Goal: Task Accomplishment & Management: Use online tool/utility

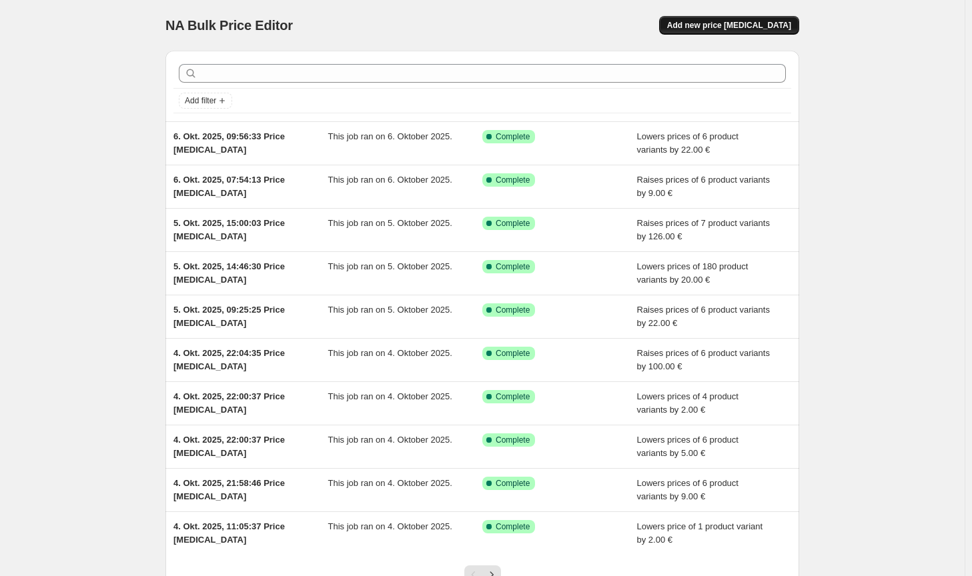
click at [765, 25] on span "Add new price [MEDICAL_DATA]" at bounding box center [729, 25] width 124 height 11
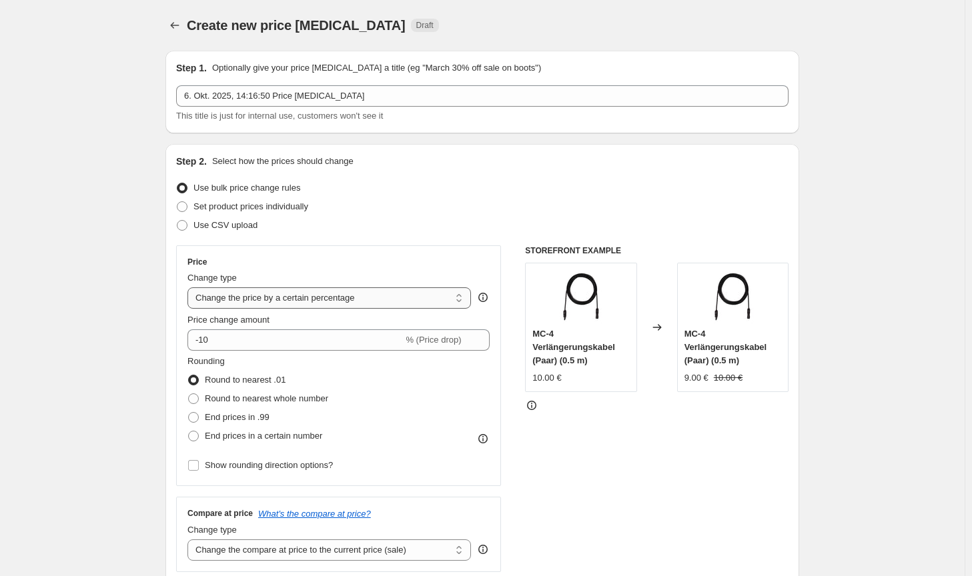
click at [303, 307] on select "Change the price to a certain amount Change the price by a certain amount Chang…" at bounding box center [328, 297] width 283 height 21
click at [305, 303] on select "Change the price to a certain amount Change the price by a certain amount Chang…" at bounding box center [328, 297] width 283 height 21
select select "by"
click at [190, 287] on select "Change the price to a certain amount Change the price by a certain amount Chang…" at bounding box center [328, 297] width 283 height 21
type input "-10.00"
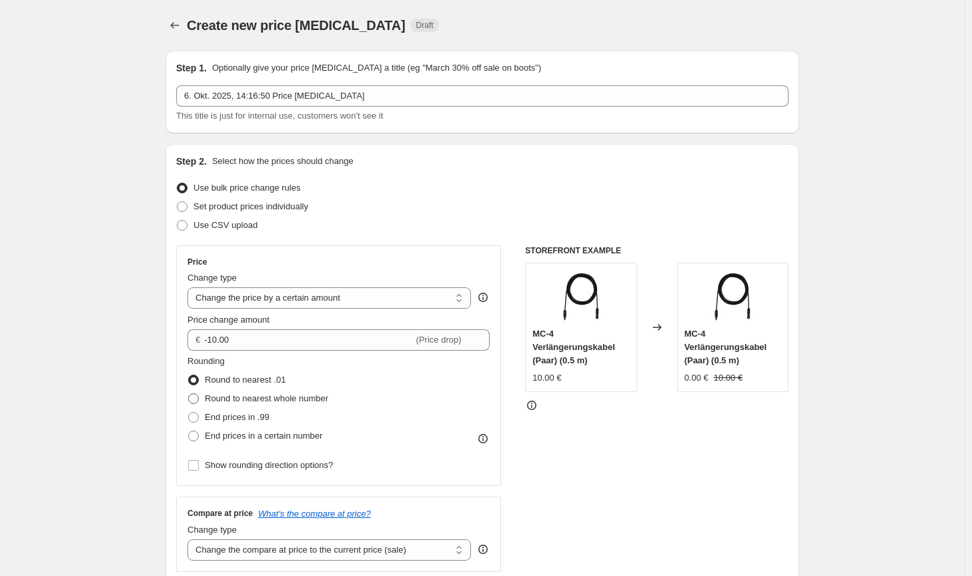
click at [257, 399] on span "Round to nearest whole number" at bounding box center [266, 398] width 123 height 10
click at [189, 394] on input "Round to nearest whole number" at bounding box center [188, 393] width 1 height 1
radio input "true"
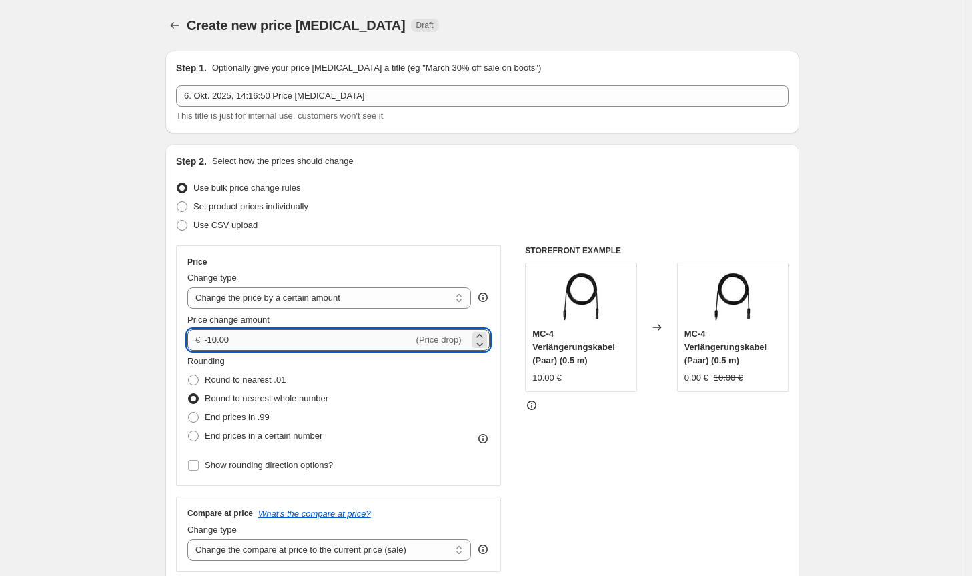
drag, startPoint x: 257, startPoint y: 342, endPoint x: 211, endPoint y: 336, distance: 47.1
click at [211, 336] on input "-10.00" at bounding box center [308, 339] width 209 height 21
type input "-70.00"
click at [600, 480] on div "STOREFRONT EXAMPLE MC-4 Verlängerungskabel (Paar) (0.5 m) 10.00 € Changed to MC…" at bounding box center [656, 408] width 263 height 327
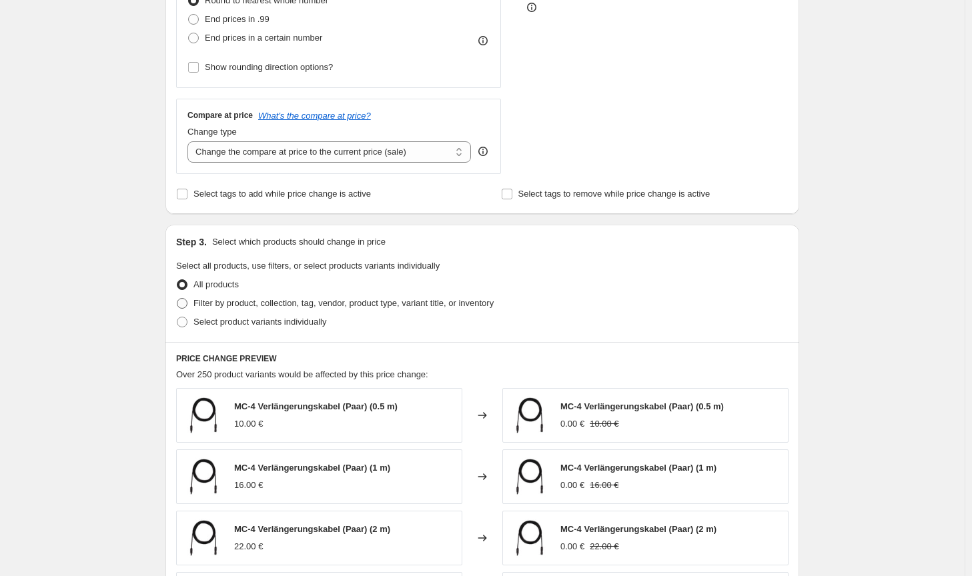
scroll to position [400, 0]
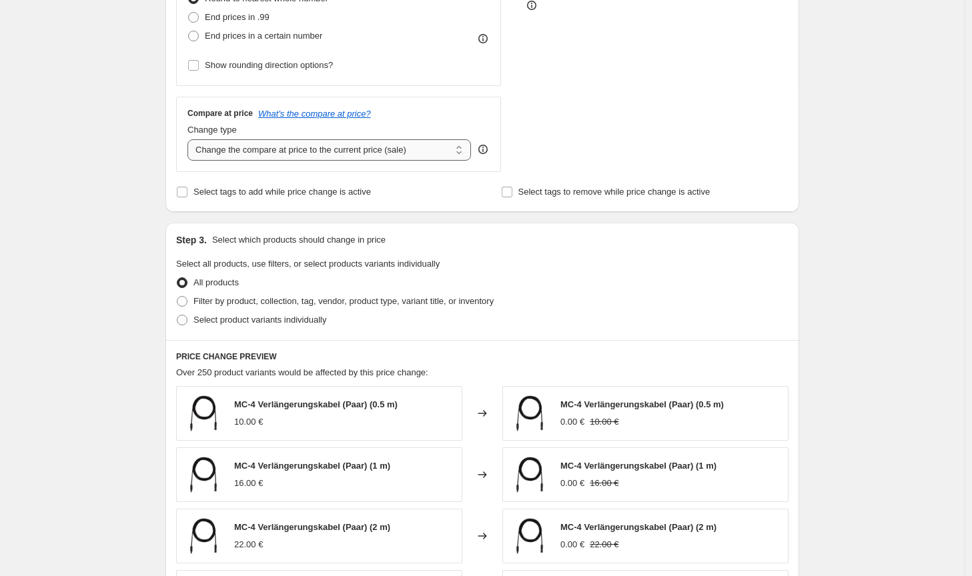
click at [420, 139] on select "Change the compare at price to the current price (sale) Change the compare at p…" at bounding box center [328, 149] width 283 height 21
select select "no_change"
click at [190, 139] on select "Change the compare at price to the current price (sale) Change the compare at p…" at bounding box center [328, 149] width 283 height 21
click at [359, 305] on span "Filter by product, collection, tag, vendor, product type, variant title, or inv…" at bounding box center [343, 301] width 300 height 10
click at [177, 297] on input "Filter by product, collection, tag, vendor, product type, variant title, or inv…" at bounding box center [177, 296] width 1 height 1
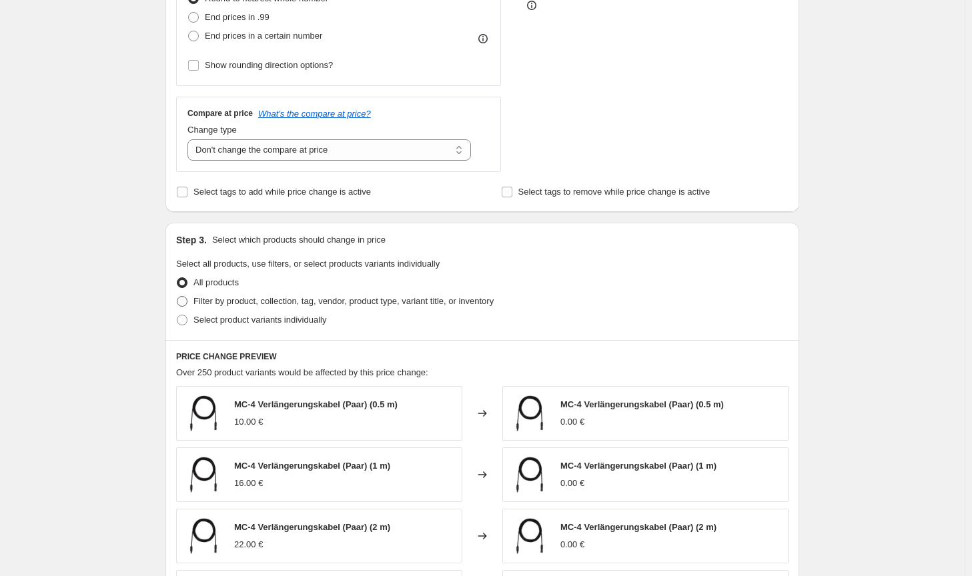
radio input "true"
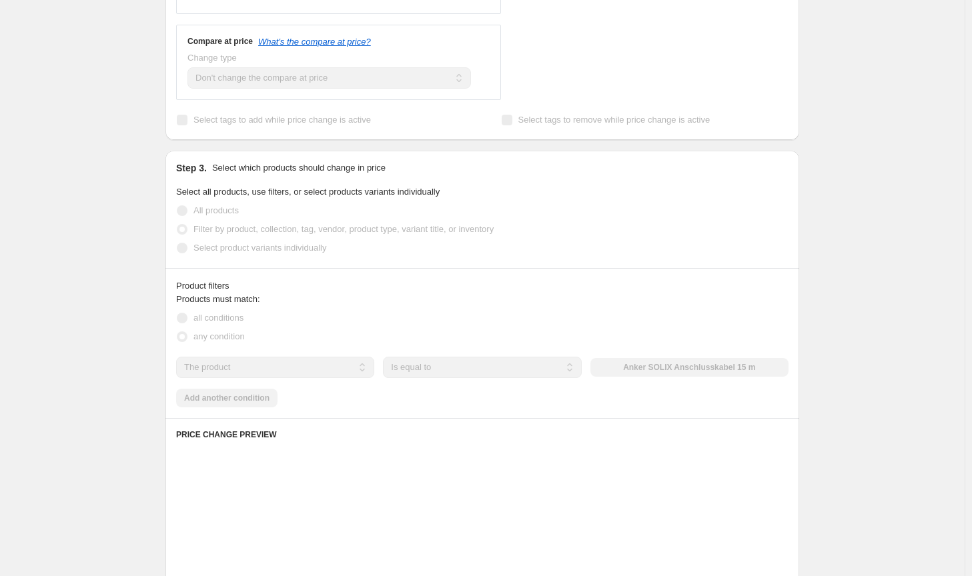
scroll to position [534, 0]
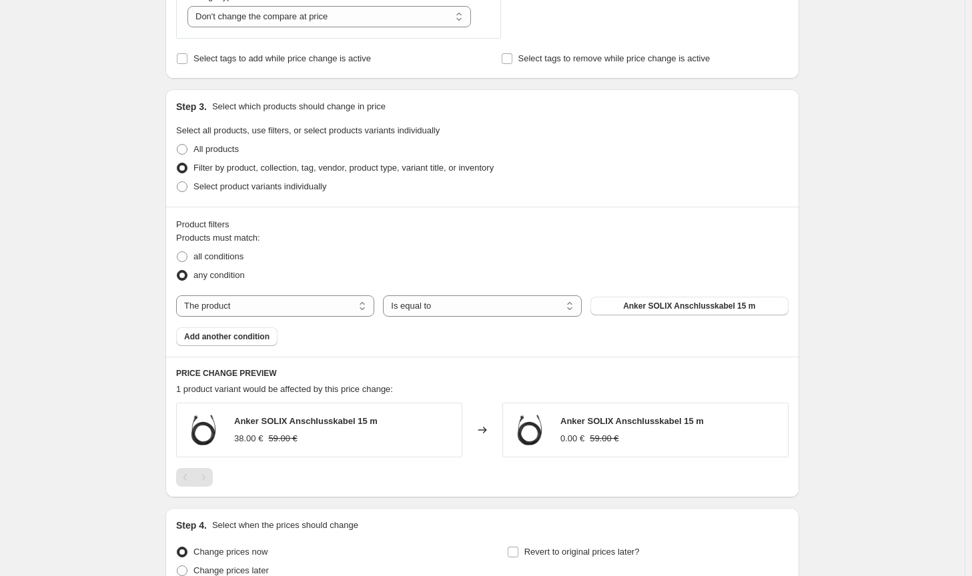
click at [712, 319] on div "Products must match: all conditions any condition The product The product's col…" at bounding box center [482, 288] width 612 height 115
click at [713, 315] on button "Anker SOLIX Anschlusskabel 15 m" at bounding box center [689, 306] width 198 height 19
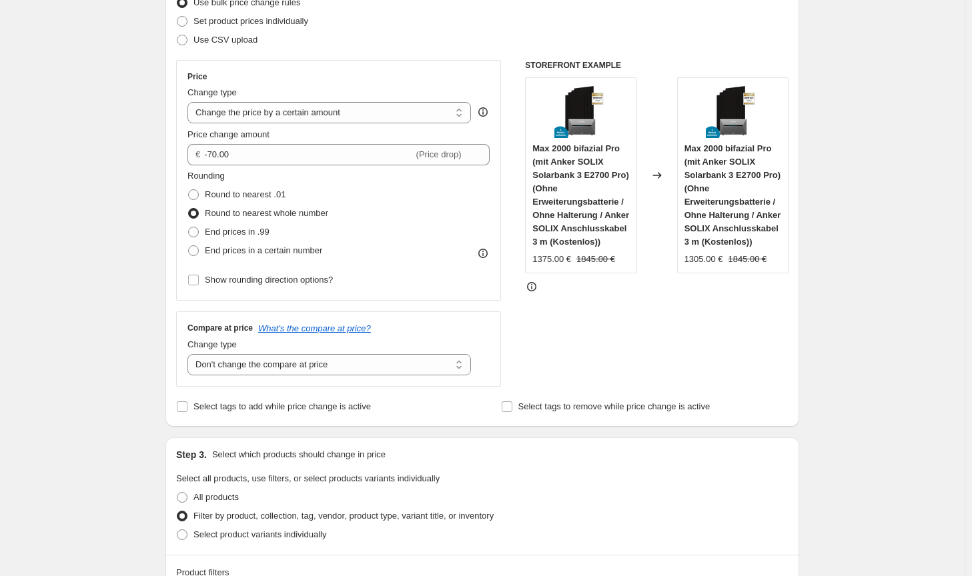
scroll to position [133, 0]
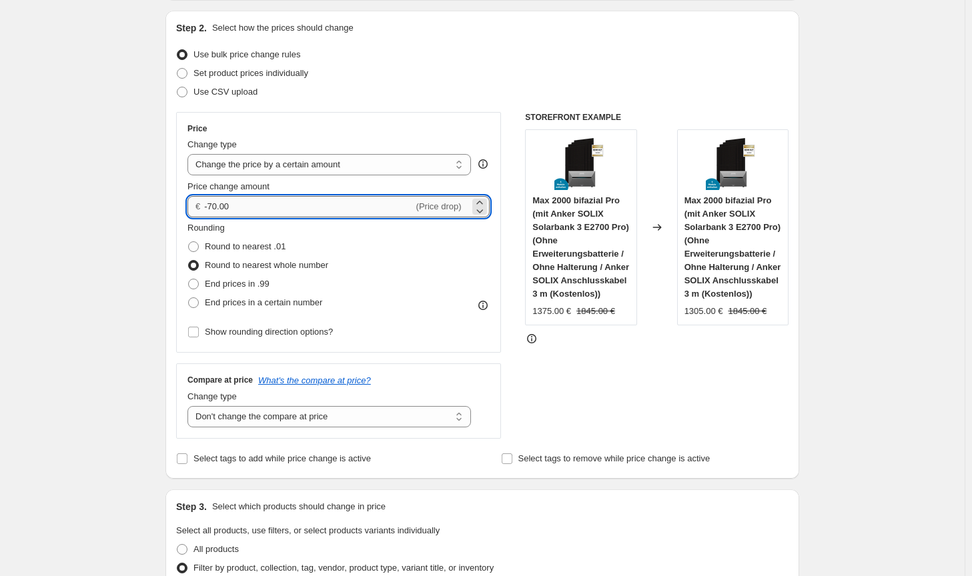
click at [221, 206] on input "-70.00" at bounding box center [308, 206] width 209 height 21
click at [216, 200] on input "-70.00" at bounding box center [308, 206] width 209 height 21
click at [778, 422] on div "STOREFRONT EXAMPLE Max 2000 bifazial Pro (mit Anker SOLIX Solarbank 3 E2700 Pro…" at bounding box center [656, 275] width 263 height 327
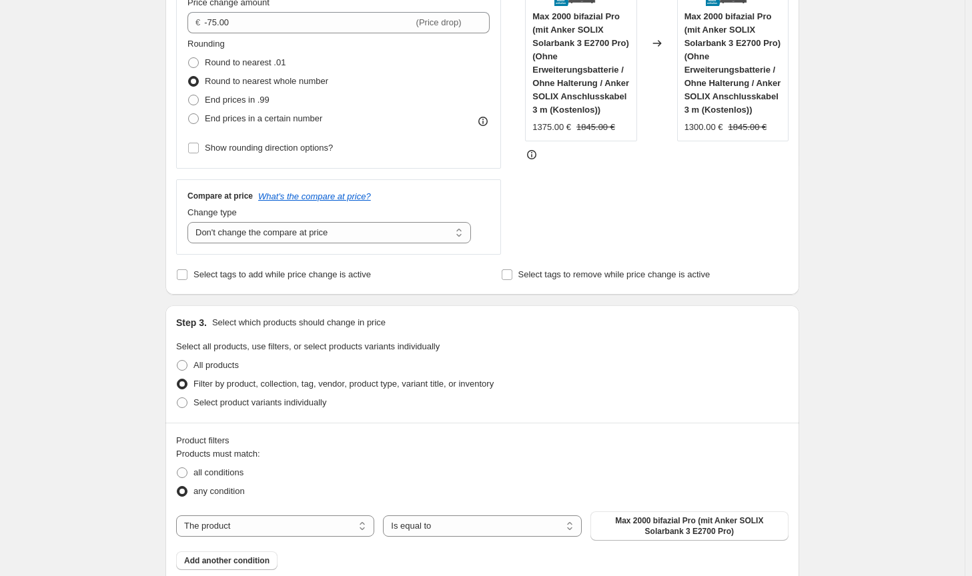
scroll to position [0, 0]
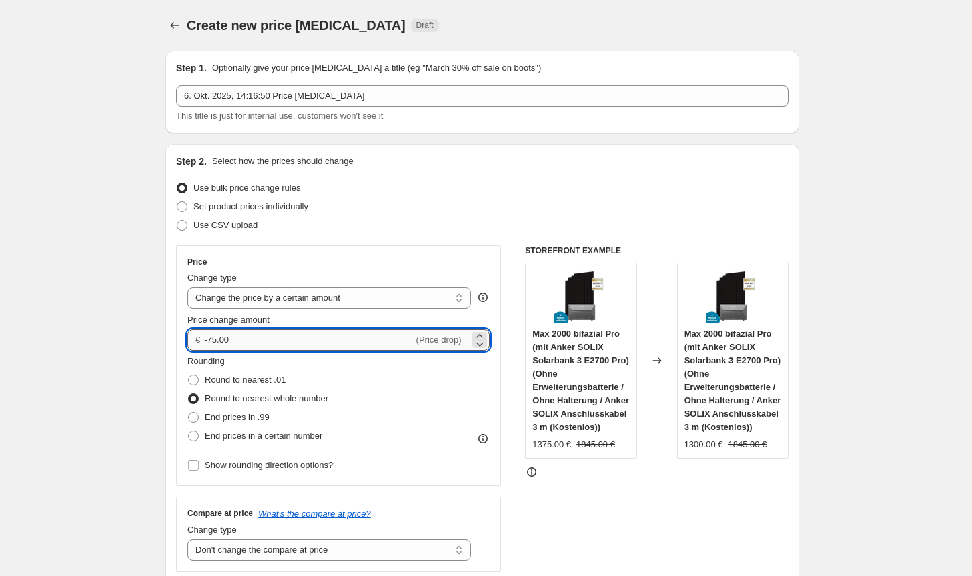
click at [216, 338] on input "-75.00" at bounding box center [308, 339] width 209 height 21
type input "-74.00"
click at [720, 511] on div "STOREFRONT EXAMPLE Max 2000 bifazial Pro (mit Anker SOLIX Solarbank 3 E2700 Pro…" at bounding box center [656, 408] width 263 height 327
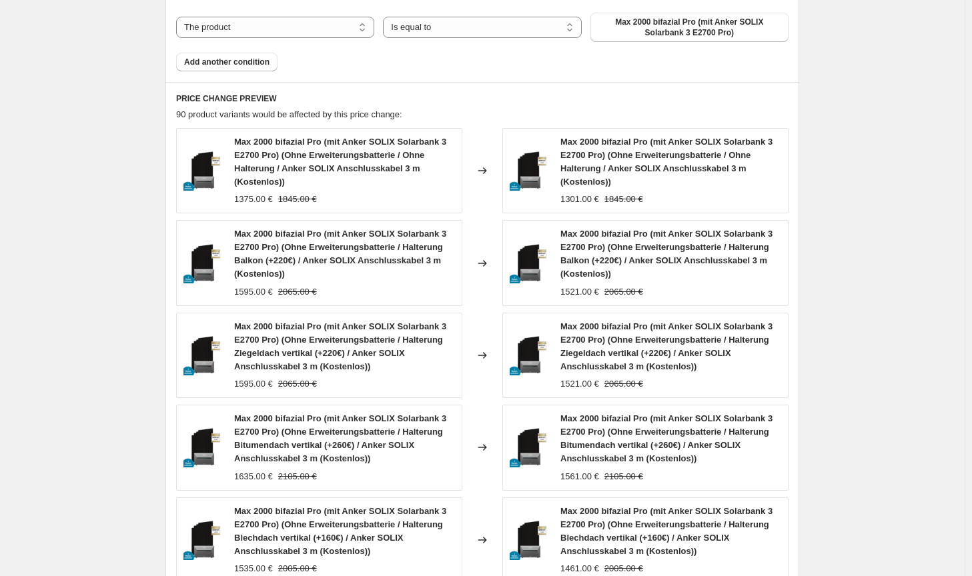
scroll to position [1069, 0]
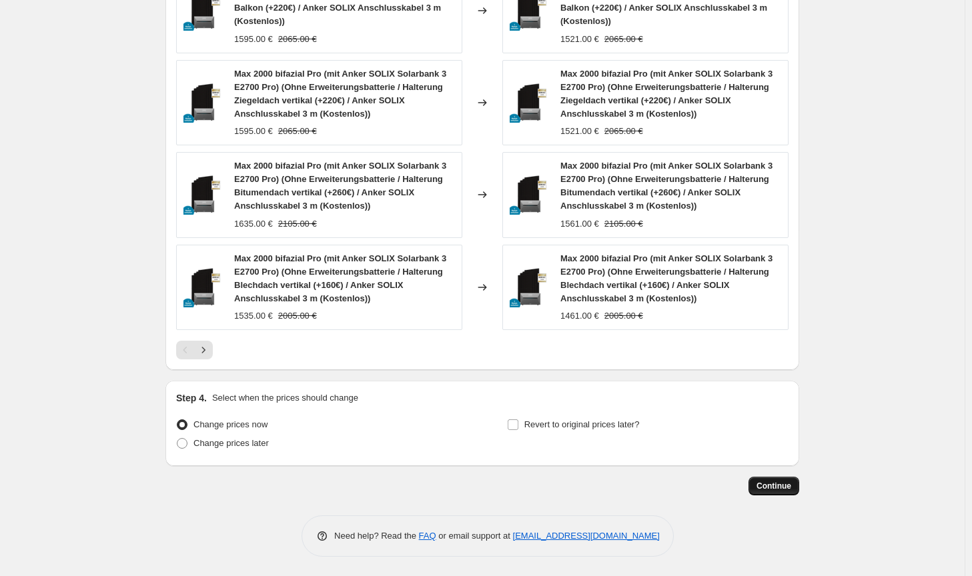
click at [768, 491] on span "Continue" at bounding box center [773, 486] width 35 height 11
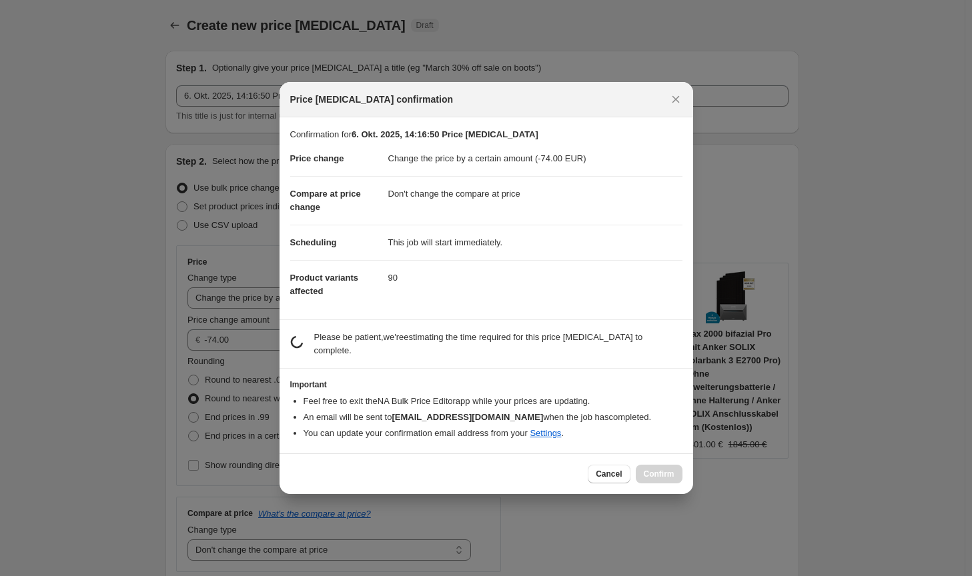
scroll to position [0, 0]
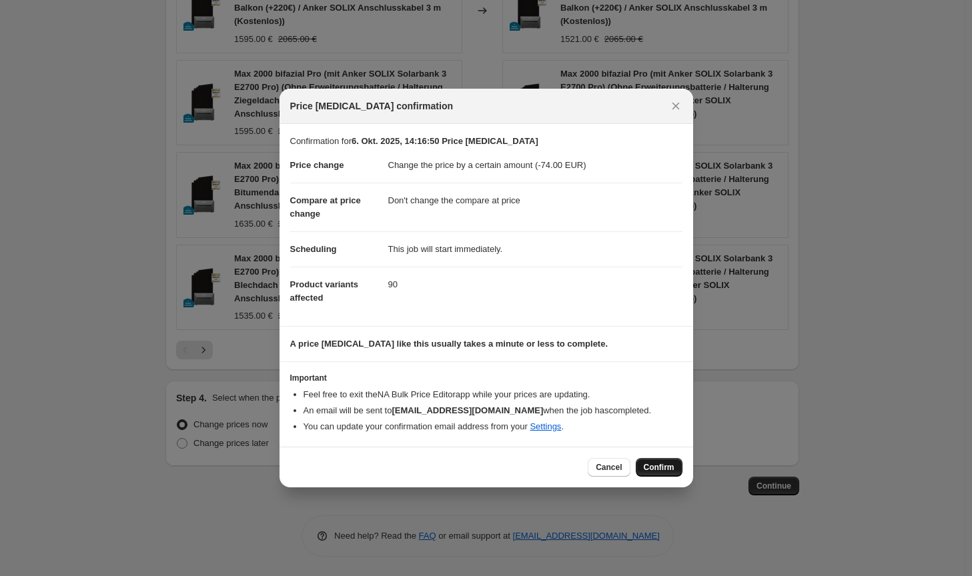
click at [668, 467] on span "Confirm" at bounding box center [659, 467] width 31 height 11
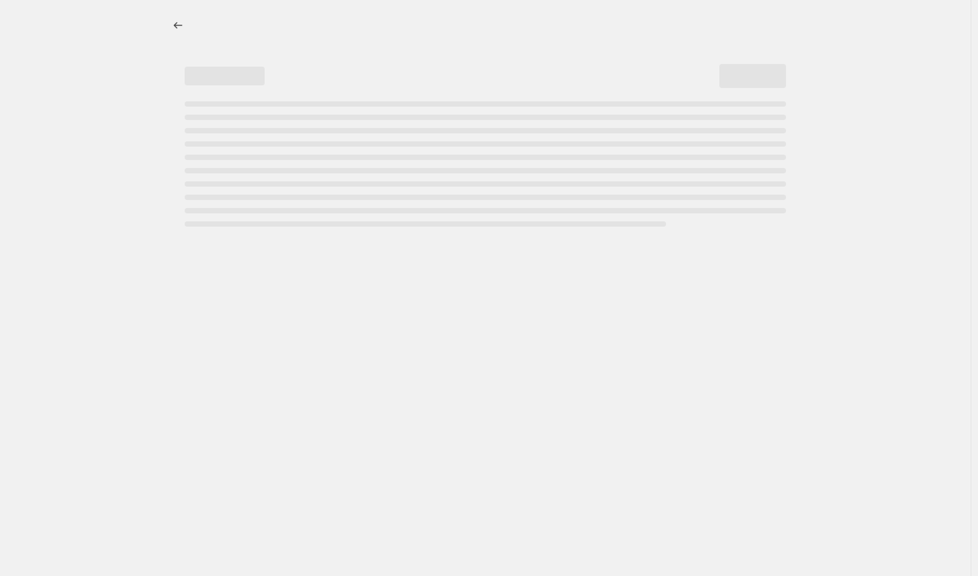
select select "by"
select select "no_change"
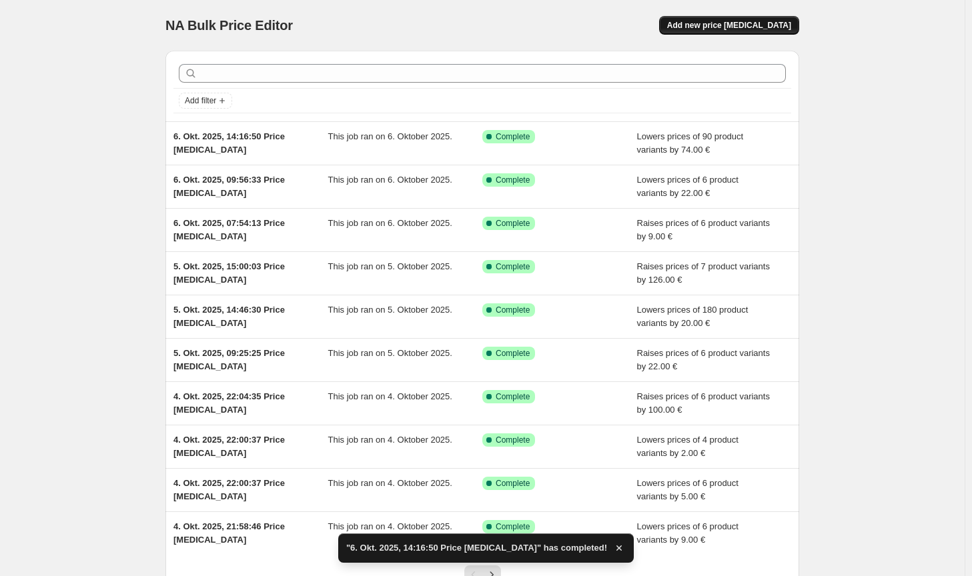
click at [751, 21] on span "Add new price [MEDICAL_DATA]" at bounding box center [729, 25] width 124 height 11
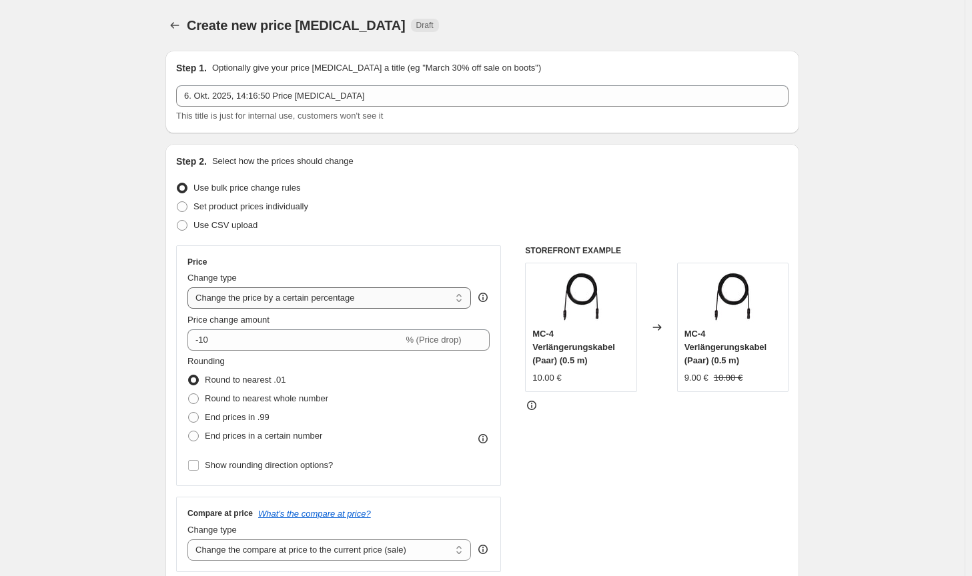
click at [323, 303] on select "Change the price to a certain amount Change the price by a certain amount Chang…" at bounding box center [328, 297] width 283 height 21
select select "by"
click at [190, 287] on select "Change the price to a certain amount Change the price by a certain amount Chang…" at bounding box center [328, 297] width 283 height 21
type input "-10.00"
click at [251, 395] on span "Round to nearest whole number" at bounding box center [266, 398] width 123 height 10
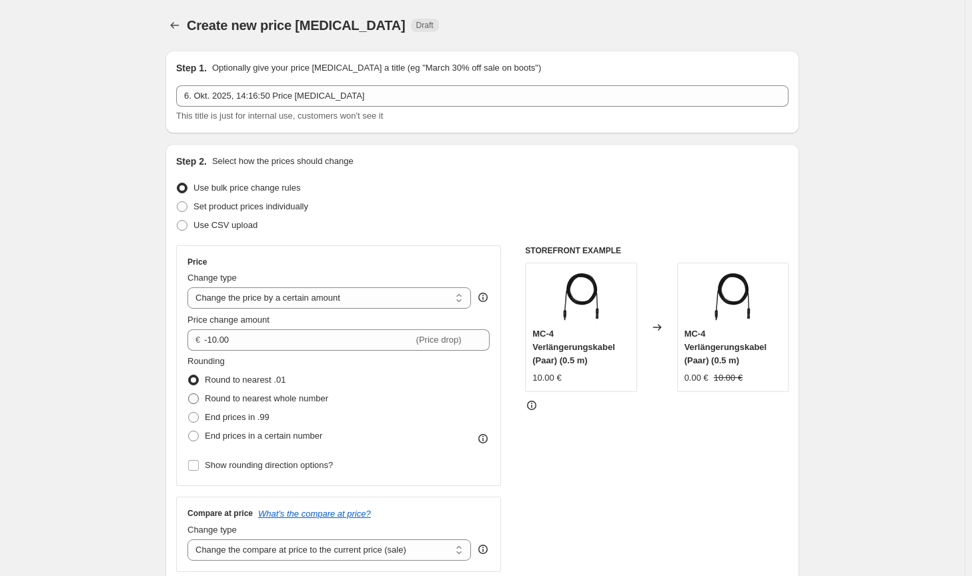
click at [189, 394] on input "Round to nearest whole number" at bounding box center [188, 393] width 1 height 1
radio input "true"
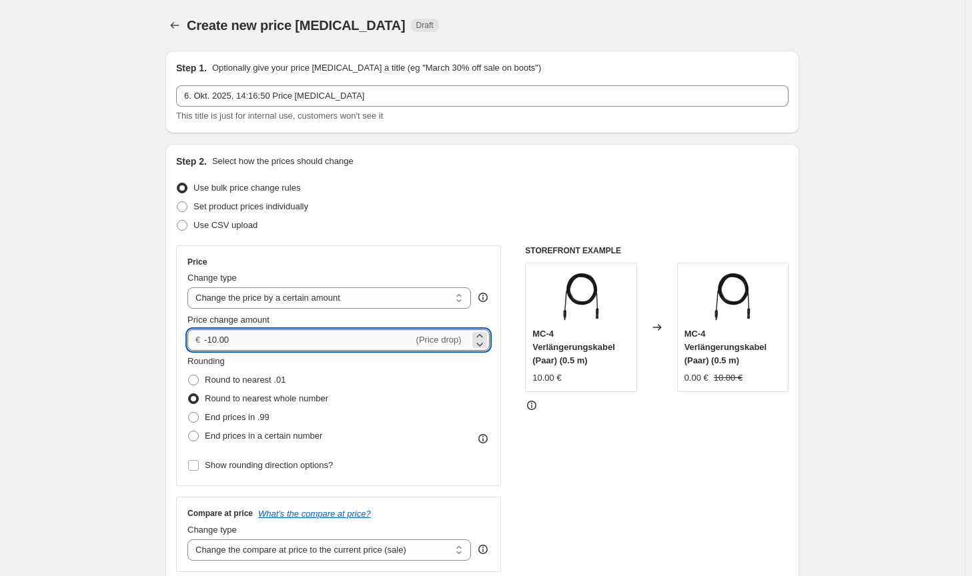
drag, startPoint x: 245, startPoint y: 341, endPoint x: 211, endPoint y: 341, distance: 33.4
click at [211, 341] on input "-10.00" at bounding box center [308, 339] width 209 height 21
type input "-80.00"
click at [678, 451] on div "STOREFRONT EXAMPLE MC-4 Verlängerungskabel (Paar) (0.5 m) 10.00 € Changed to MC…" at bounding box center [656, 408] width 263 height 327
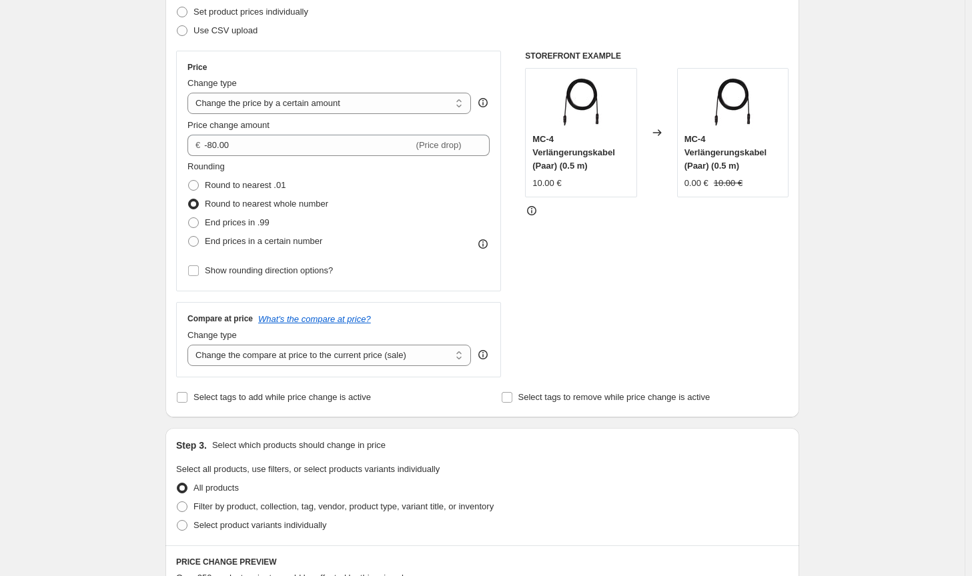
scroll to position [267, 0]
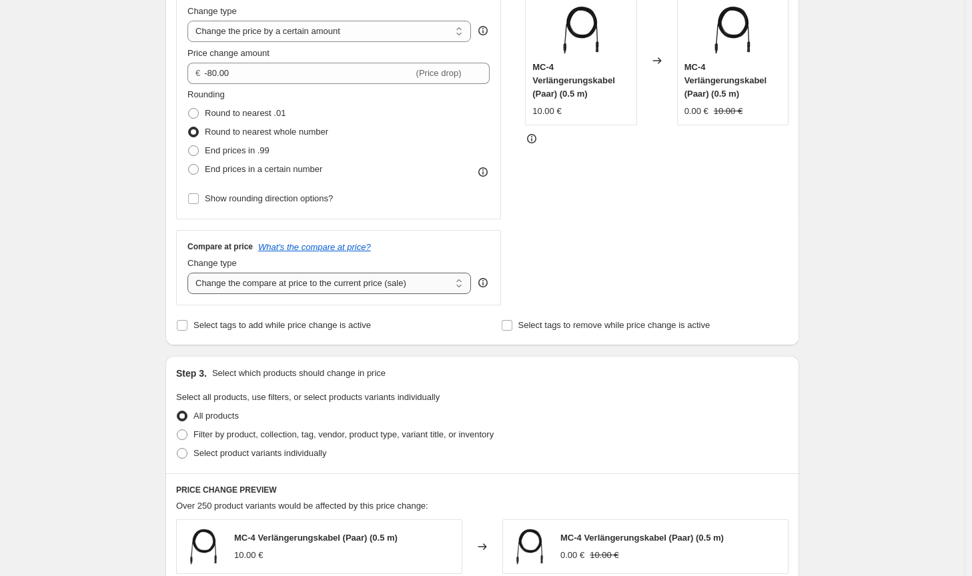
click at [419, 282] on select "Change the compare at price to the current price (sale) Change the compare at p…" at bounding box center [328, 283] width 283 height 21
select select "no_change"
click at [190, 273] on select "Change the compare at price to the current price (sale) Change the compare at p…" at bounding box center [328, 283] width 283 height 21
click at [419, 443] on label "Filter by product, collection, tag, vendor, product type, variant title, or inv…" at bounding box center [334, 434] width 317 height 19
click at [177, 430] on input "Filter by product, collection, tag, vendor, product type, variant title, or inv…" at bounding box center [177, 429] width 1 height 1
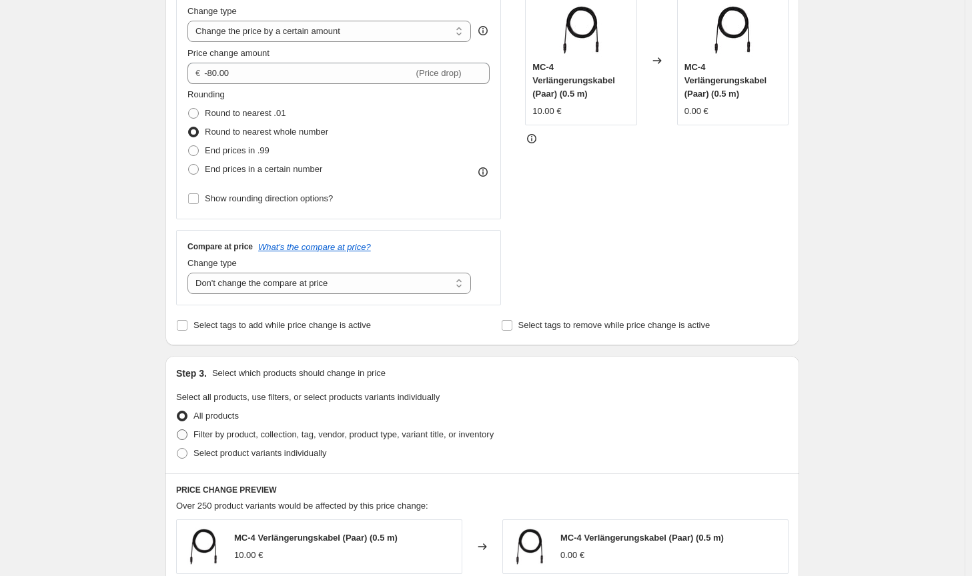
radio input "true"
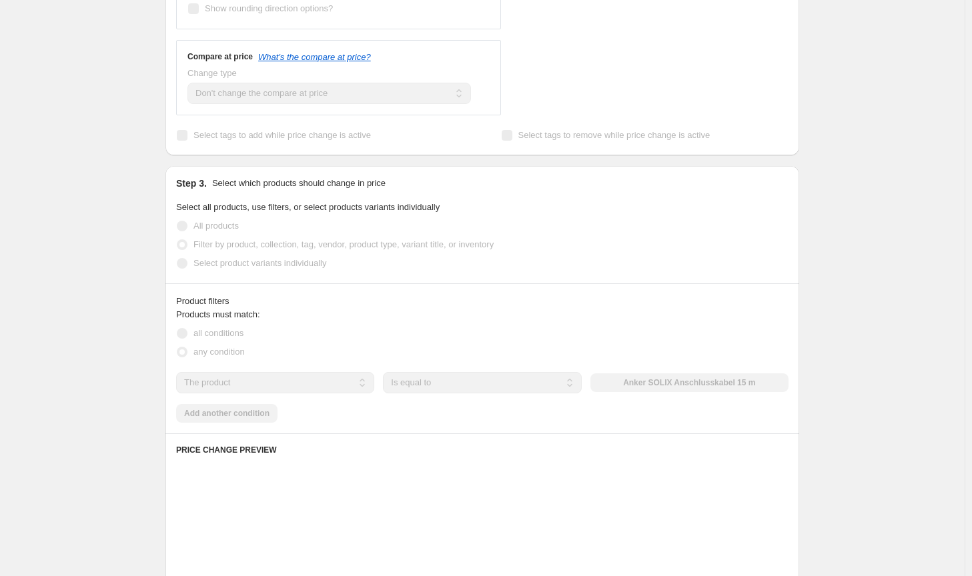
scroll to position [467, 0]
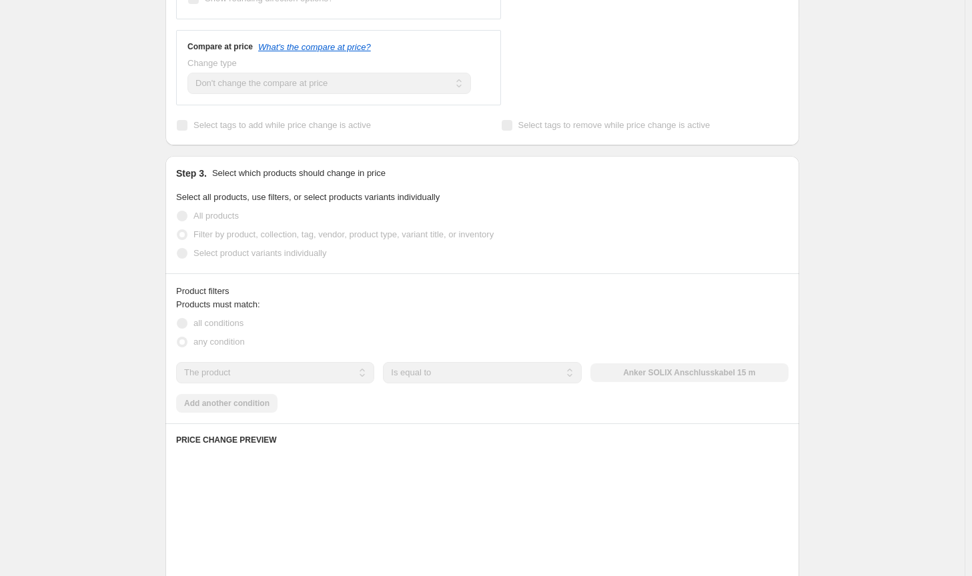
click at [689, 375] on div "The product The product's collection The product's tag The product's vendor The…" at bounding box center [482, 372] width 612 height 21
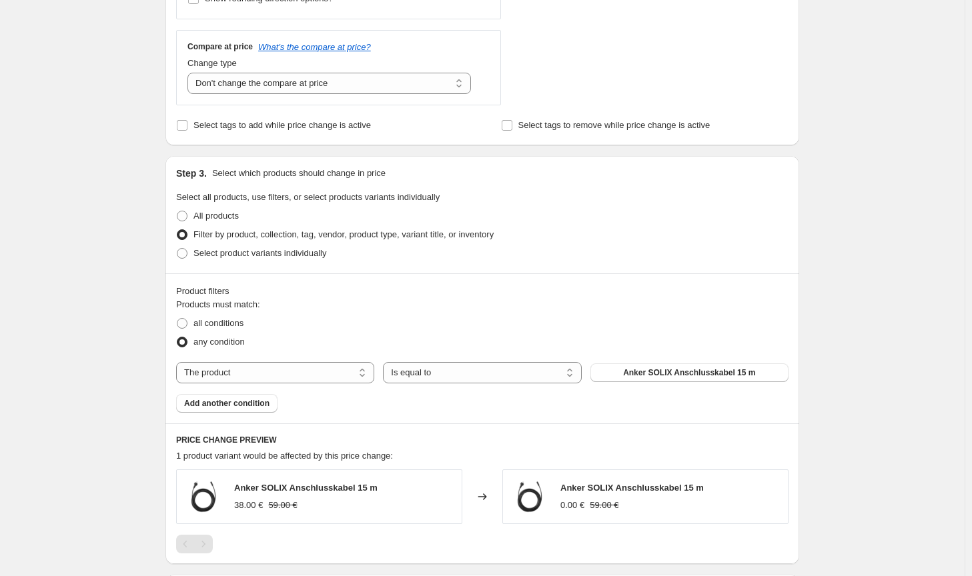
click at [689, 374] on span "Anker SOLIX Anschlusskabel 15 m" at bounding box center [689, 372] width 132 height 11
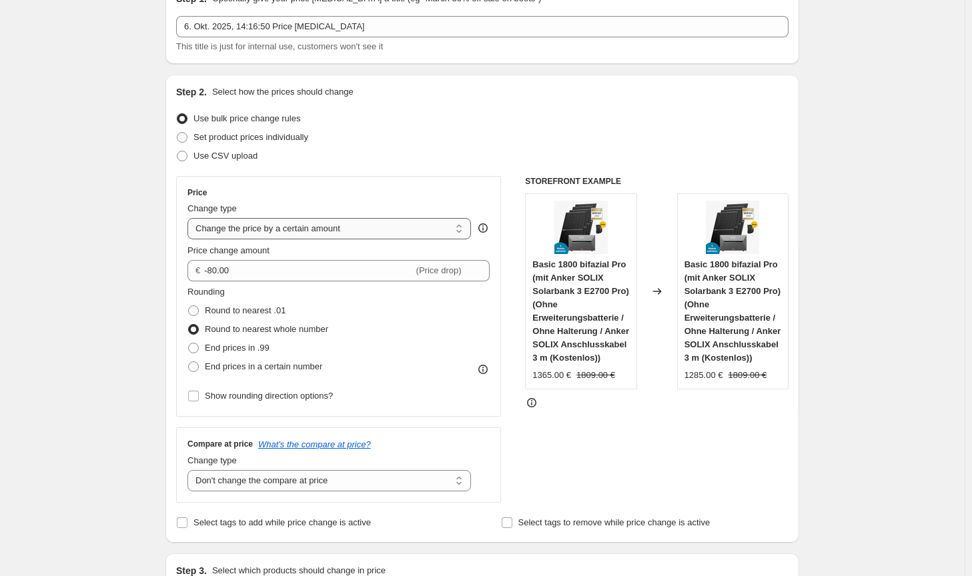
scroll to position [69, 0]
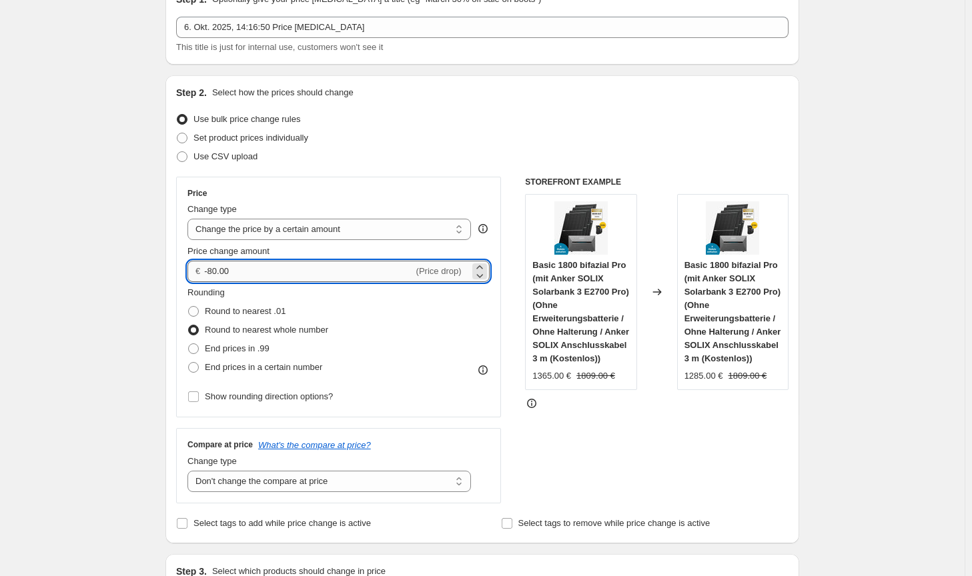
drag, startPoint x: 219, startPoint y: 269, endPoint x: 213, endPoint y: 267, distance: 7.2
click at [213, 267] on input "-80.00" at bounding box center [308, 271] width 209 height 21
type input "-76.00"
click at [749, 490] on div "STOREFRONT EXAMPLE Basic 1800 bifazial Pro (mit Anker SOLIX Solarbank 3 E2700 P…" at bounding box center [656, 340] width 263 height 327
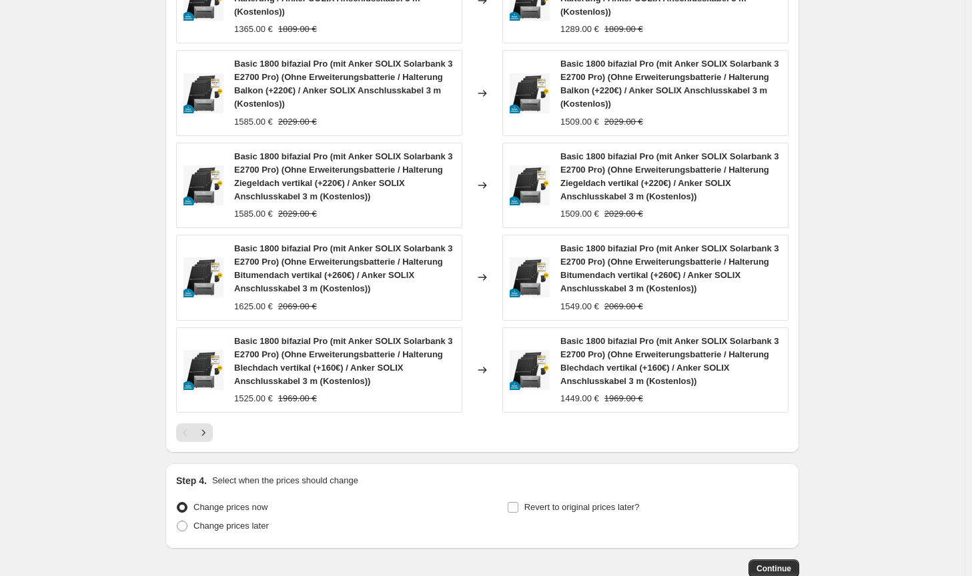
scroll to position [1069, 0]
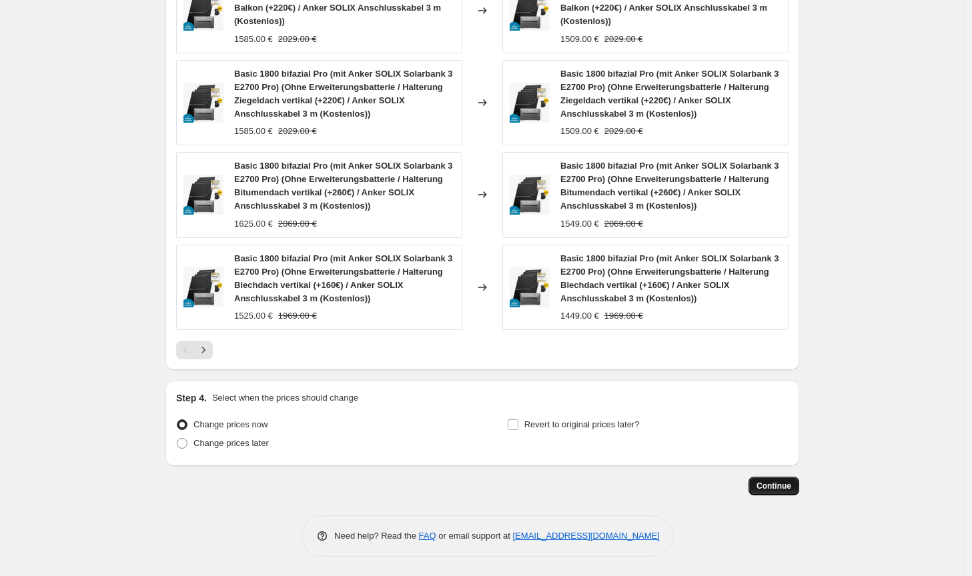
click at [780, 489] on span "Continue" at bounding box center [773, 486] width 35 height 11
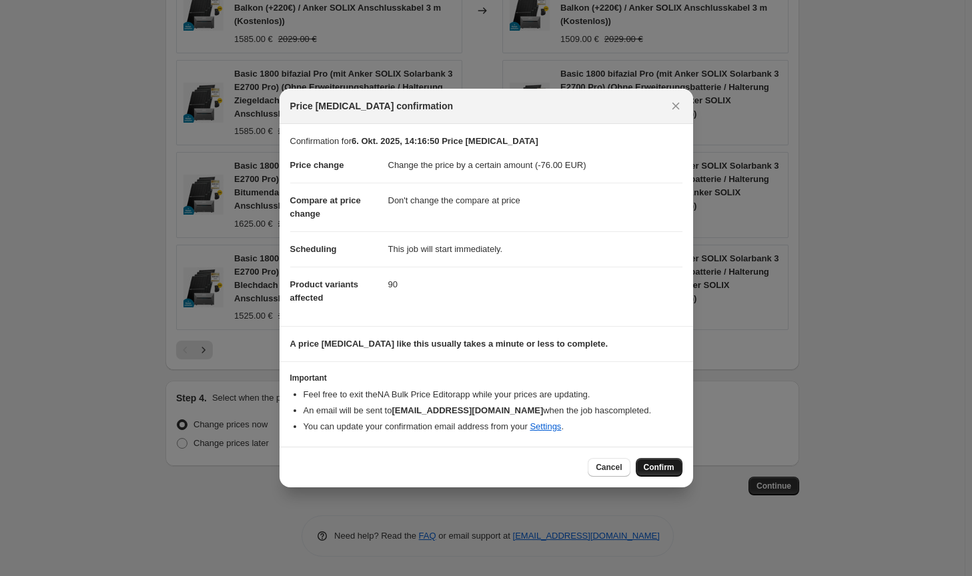
click at [670, 469] on span "Confirm" at bounding box center [659, 467] width 31 height 11
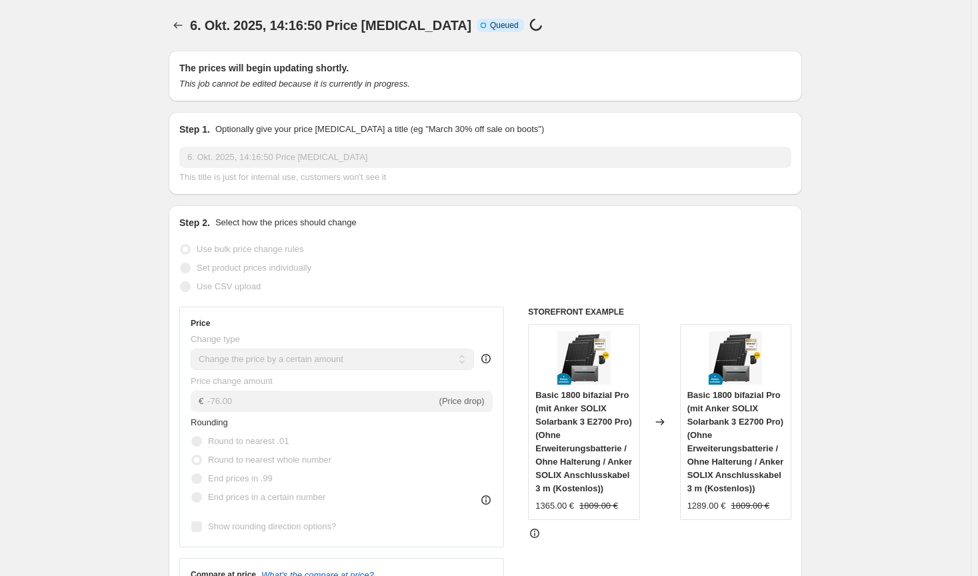
select select "by"
select select "no_change"
